Goal: Check status: Check status

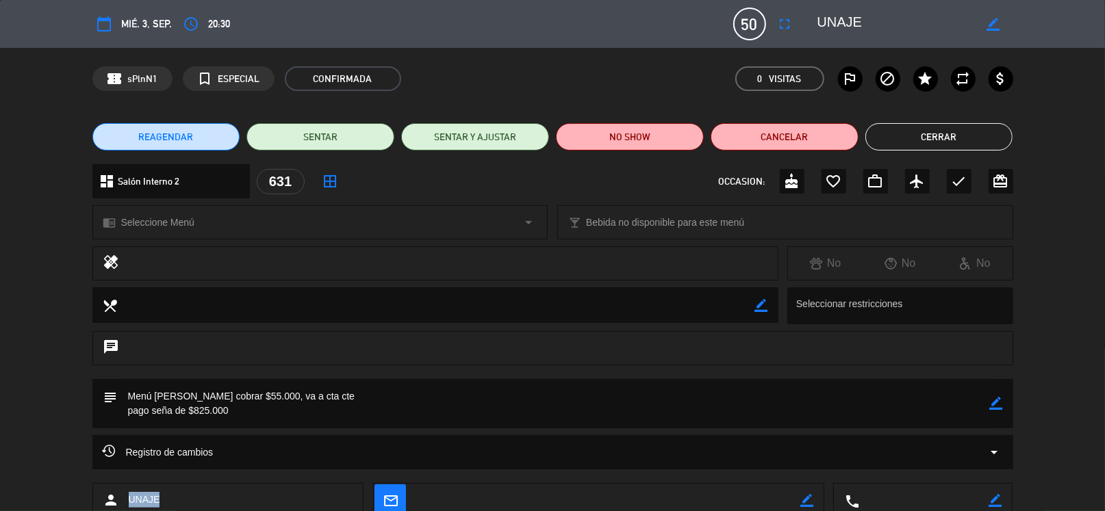
scroll to position [89, 0]
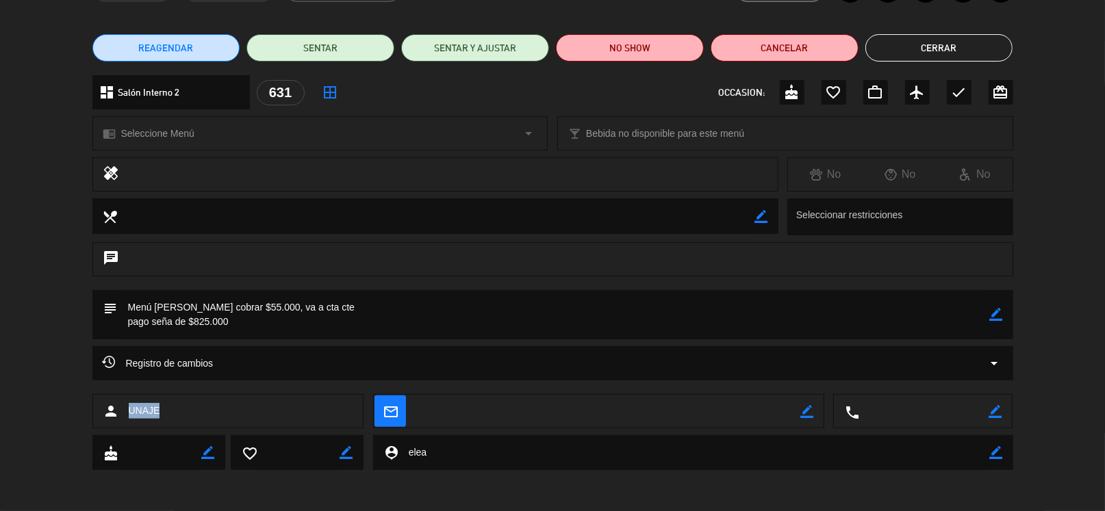
click at [142, 406] on span "UNAJE" at bounding box center [144, 411] width 31 height 16
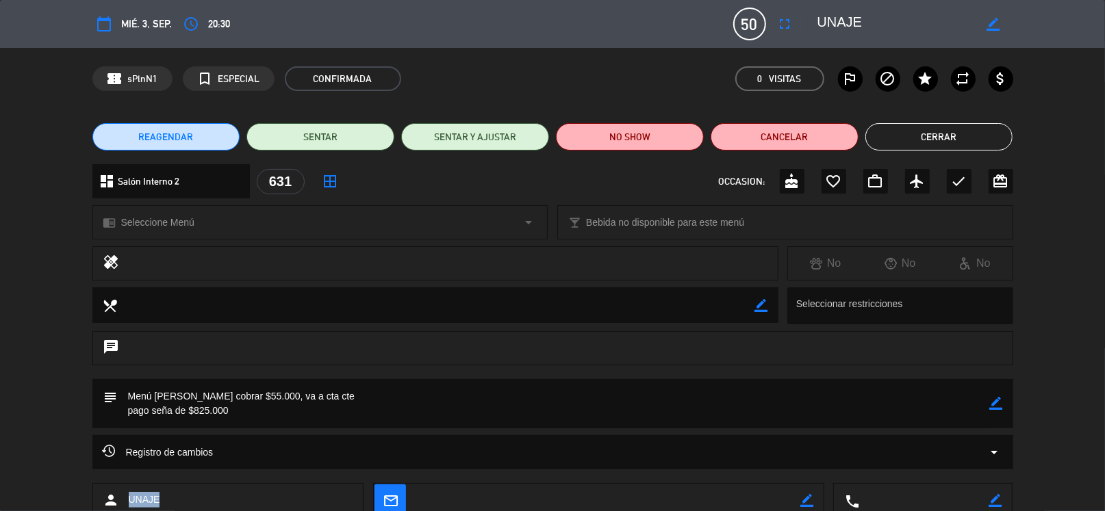
click at [889, 133] on button "Cerrar" at bounding box center [940, 136] width 148 height 27
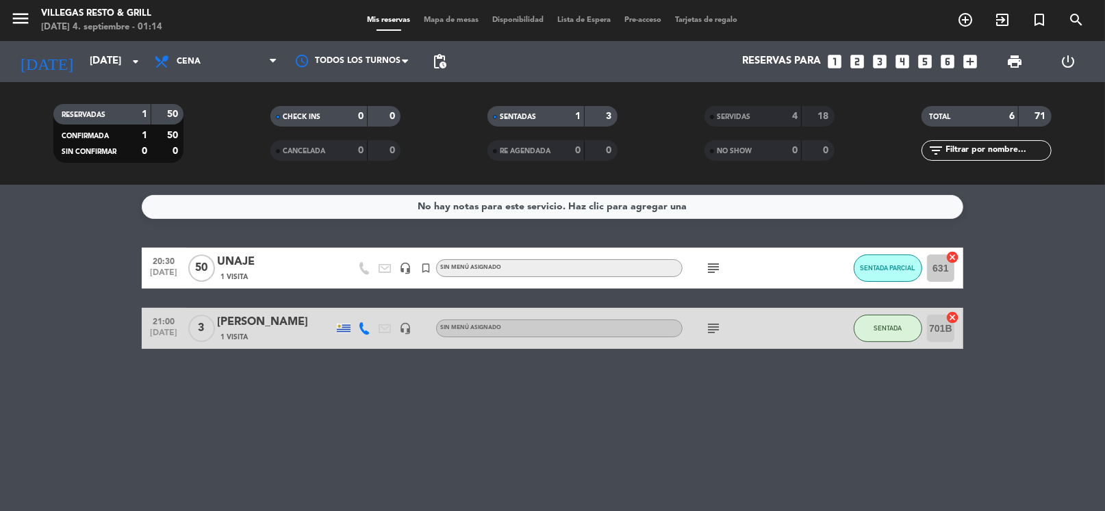
click at [717, 270] on icon "subject" at bounding box center [713, 268] width 16 height 16
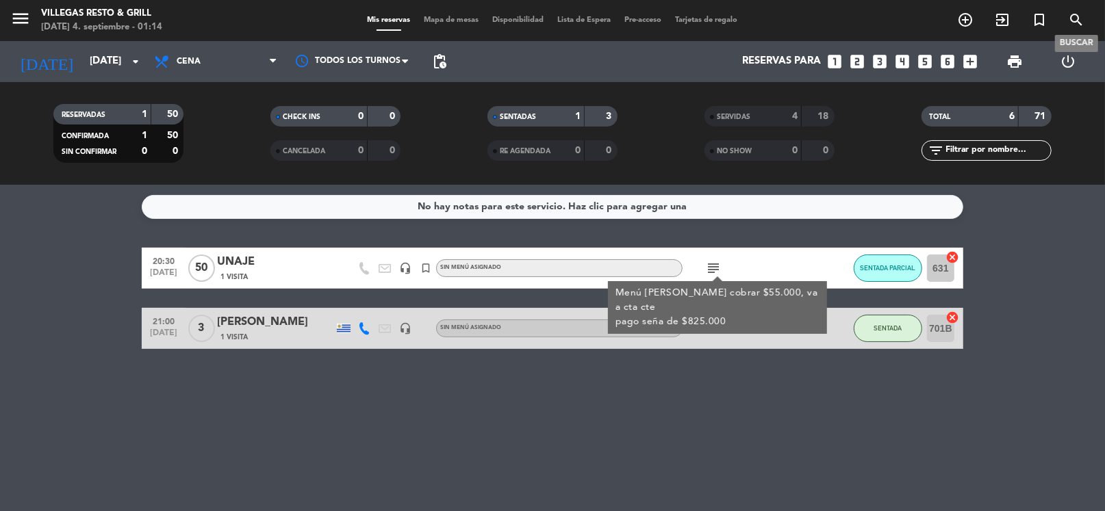
click at [1085, 21] on span "search" at bounding box center [1076, 19] width 37 height 23
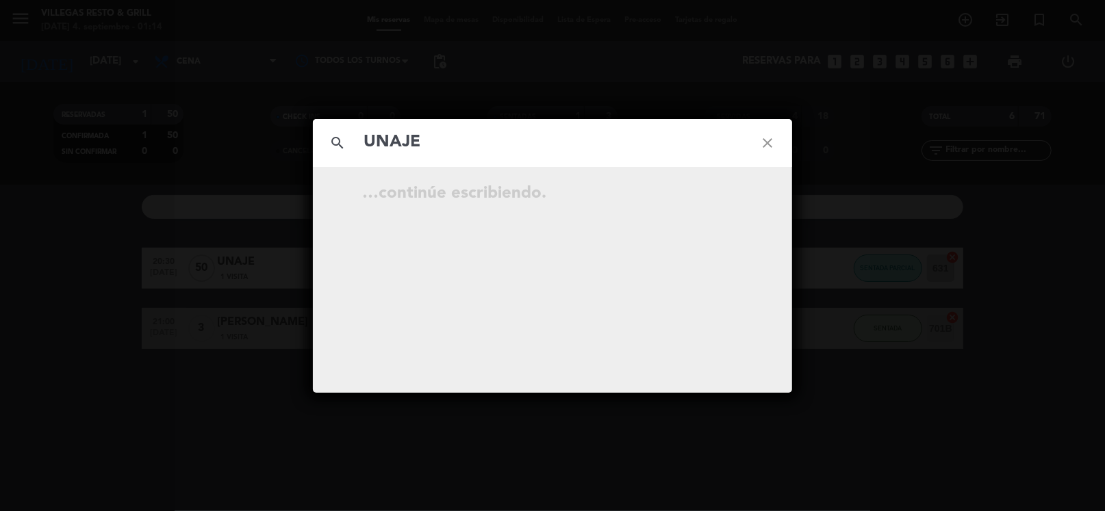
type input "UNAJE"
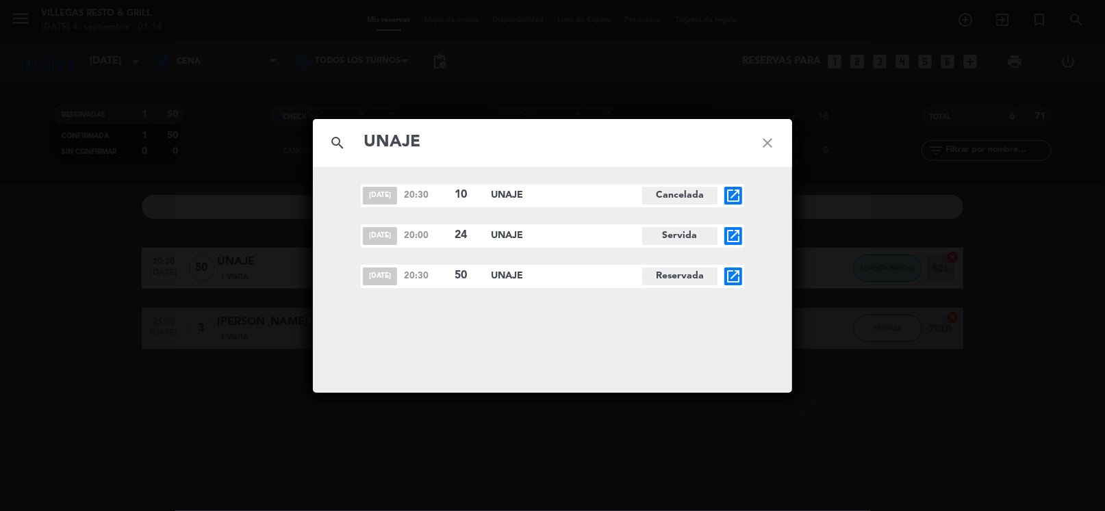
click at [731, 235] on icon "open_in_new" at bounding box center [733, 236] width 16 height 16
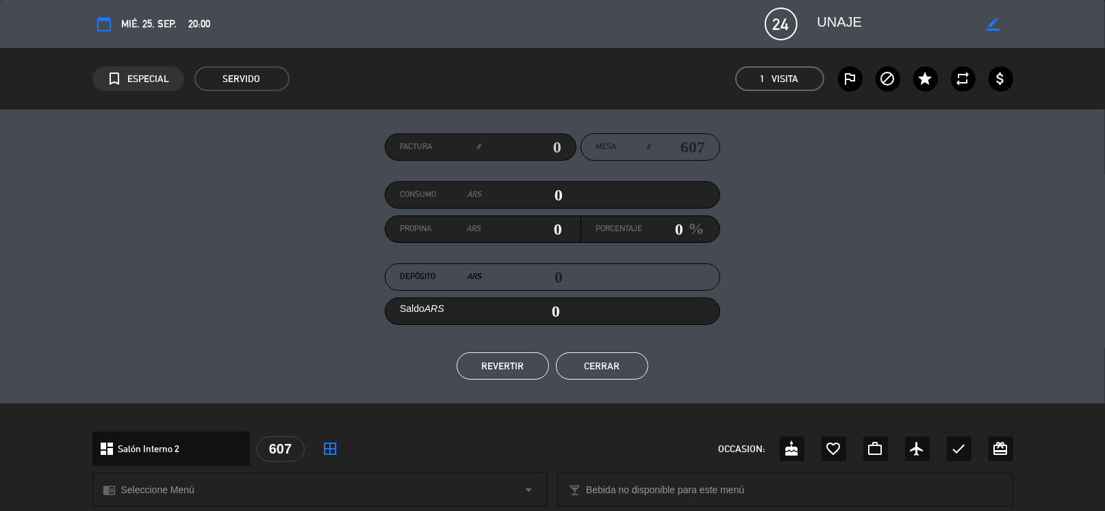
click at [594, 362] on button "Cerrar" at bounding box center [602, 366] width 92 height 27
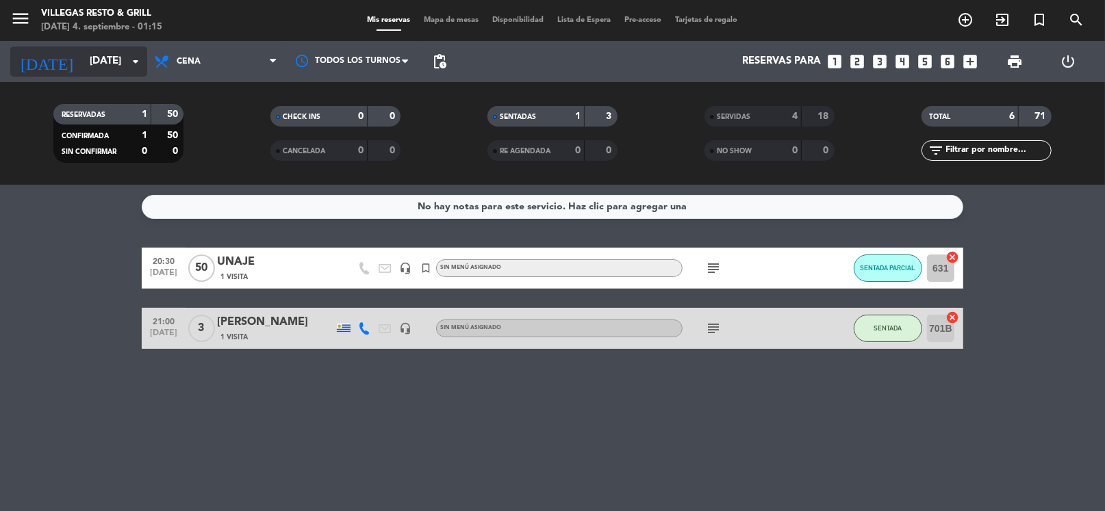
click at [98, 47] on div "[DATE] [DATE] arrow_drop_down" at bounding box center [78, 62] width 137 height 30
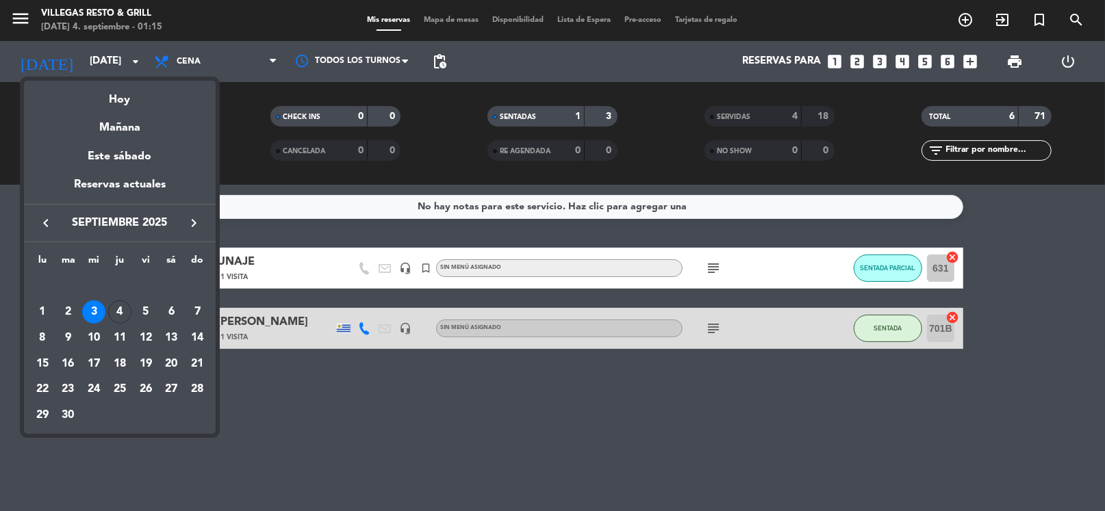
click at [717, 267] on div at bounding box center [552, 255] width 1105 height 511
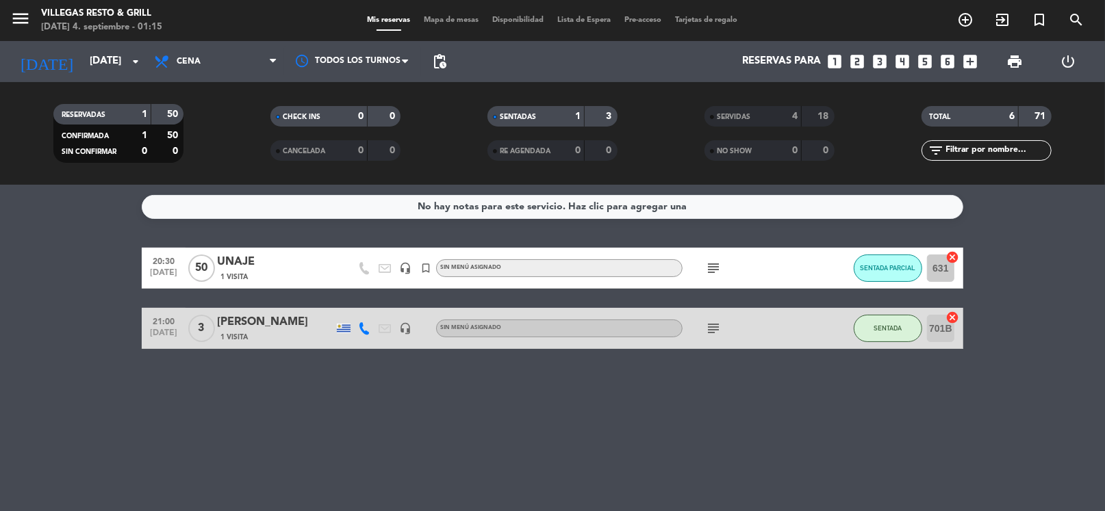
click at [716, 270] on icon "subject" at bounding box center [713, 268] width 16 height 16
